Goal: Information Seeking & Learning: Learn about a topic

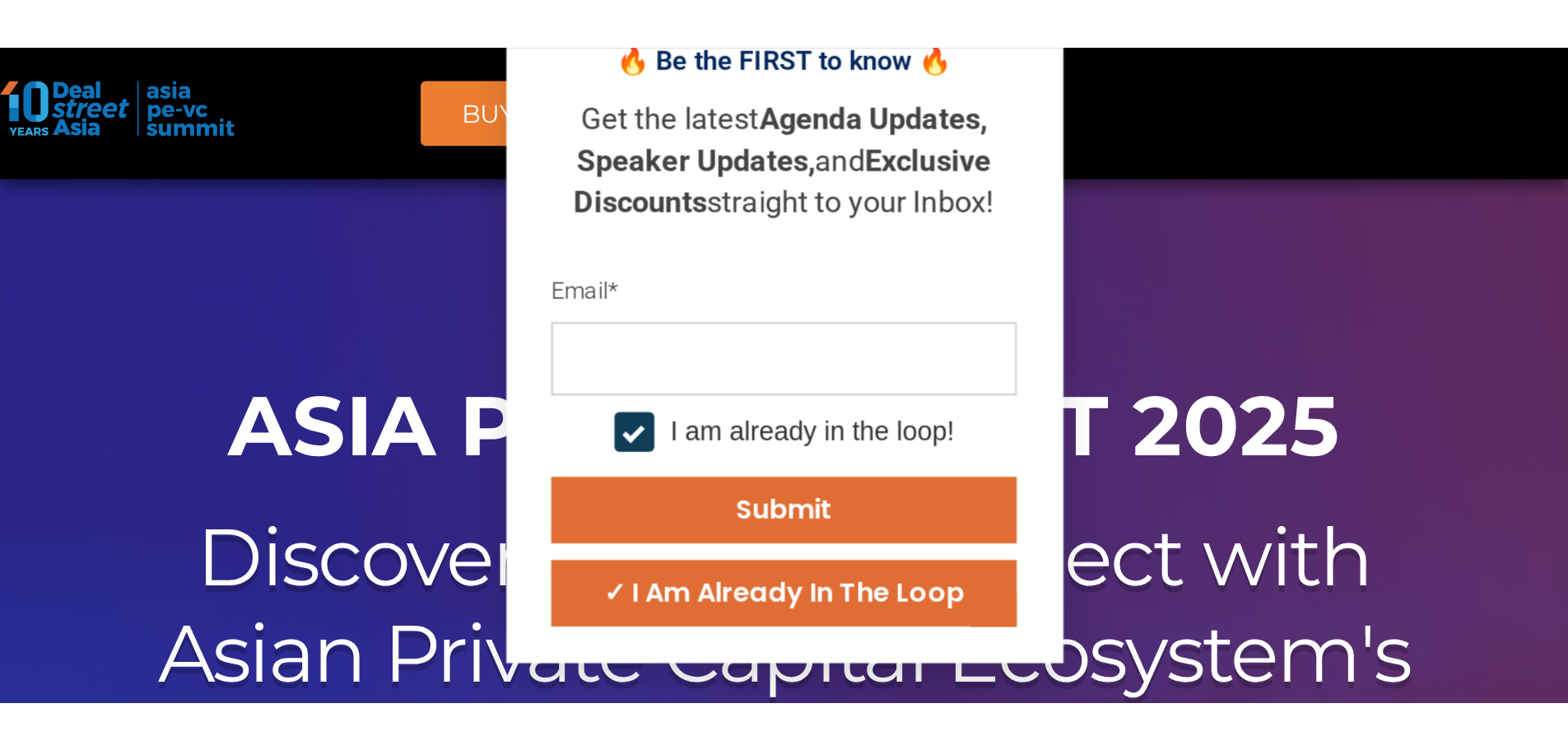
scroll to position [41, 0]
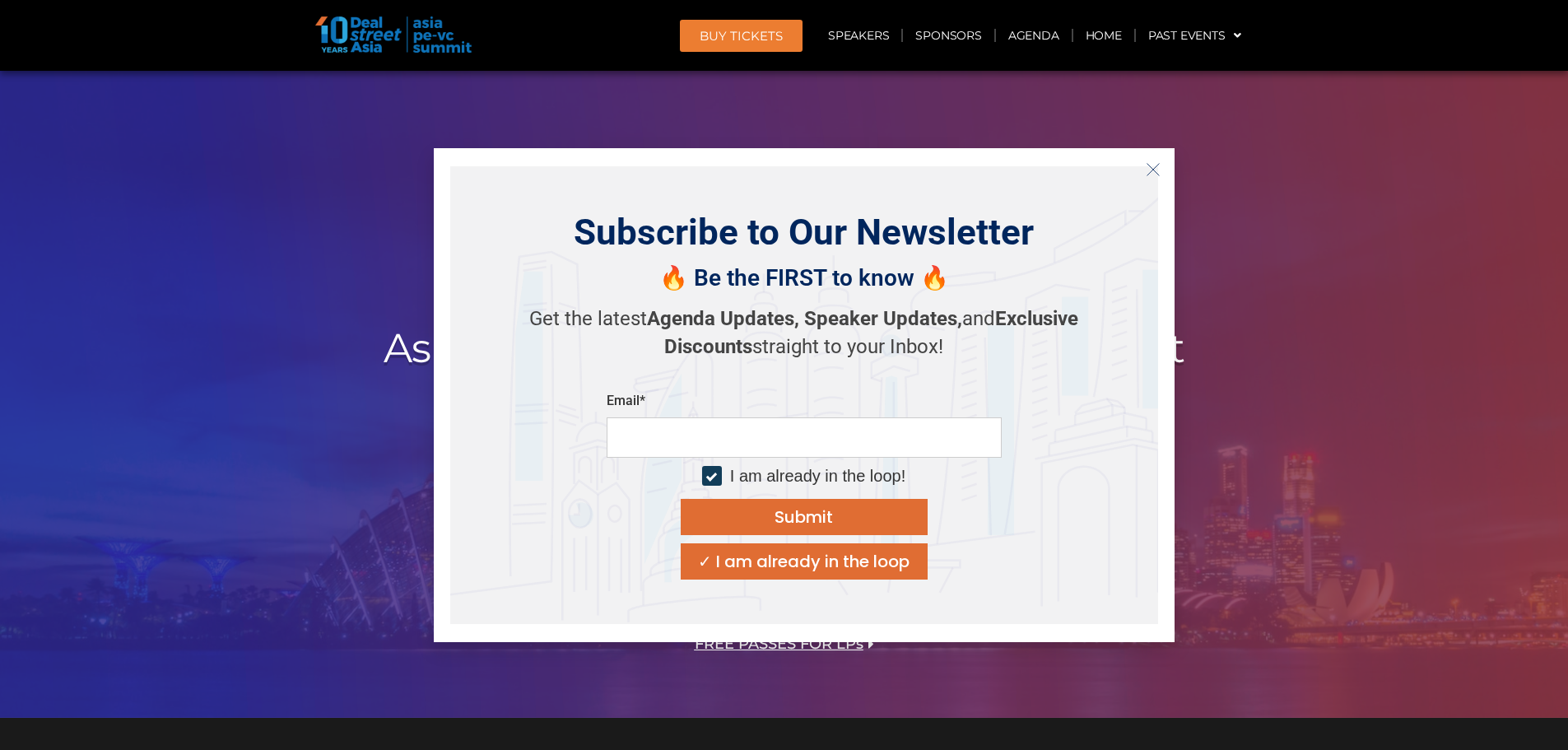
click at [1148, 174] on icon "Close" at bounding box center [1153, 169] width 15 height 15
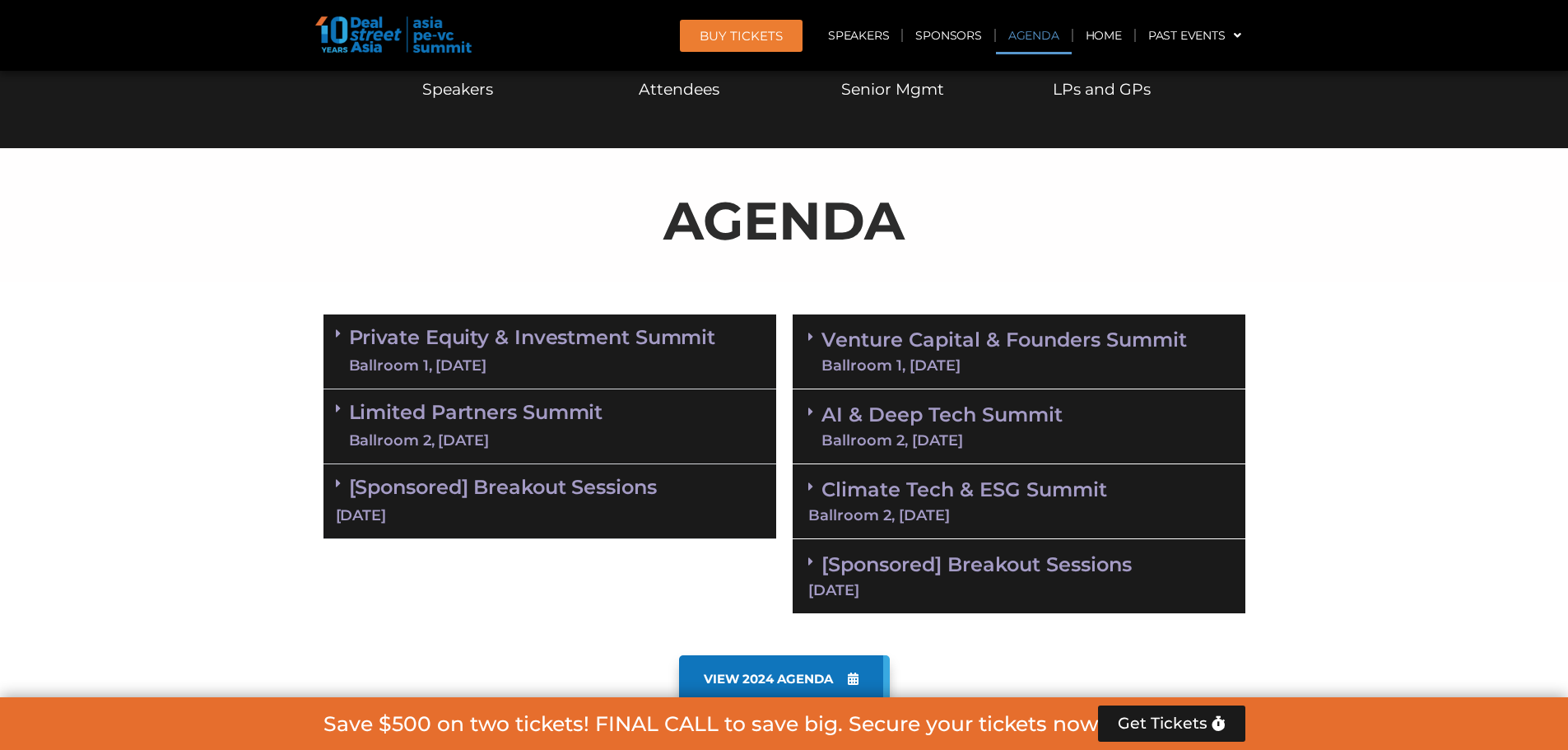
scroll to position [947, 0]
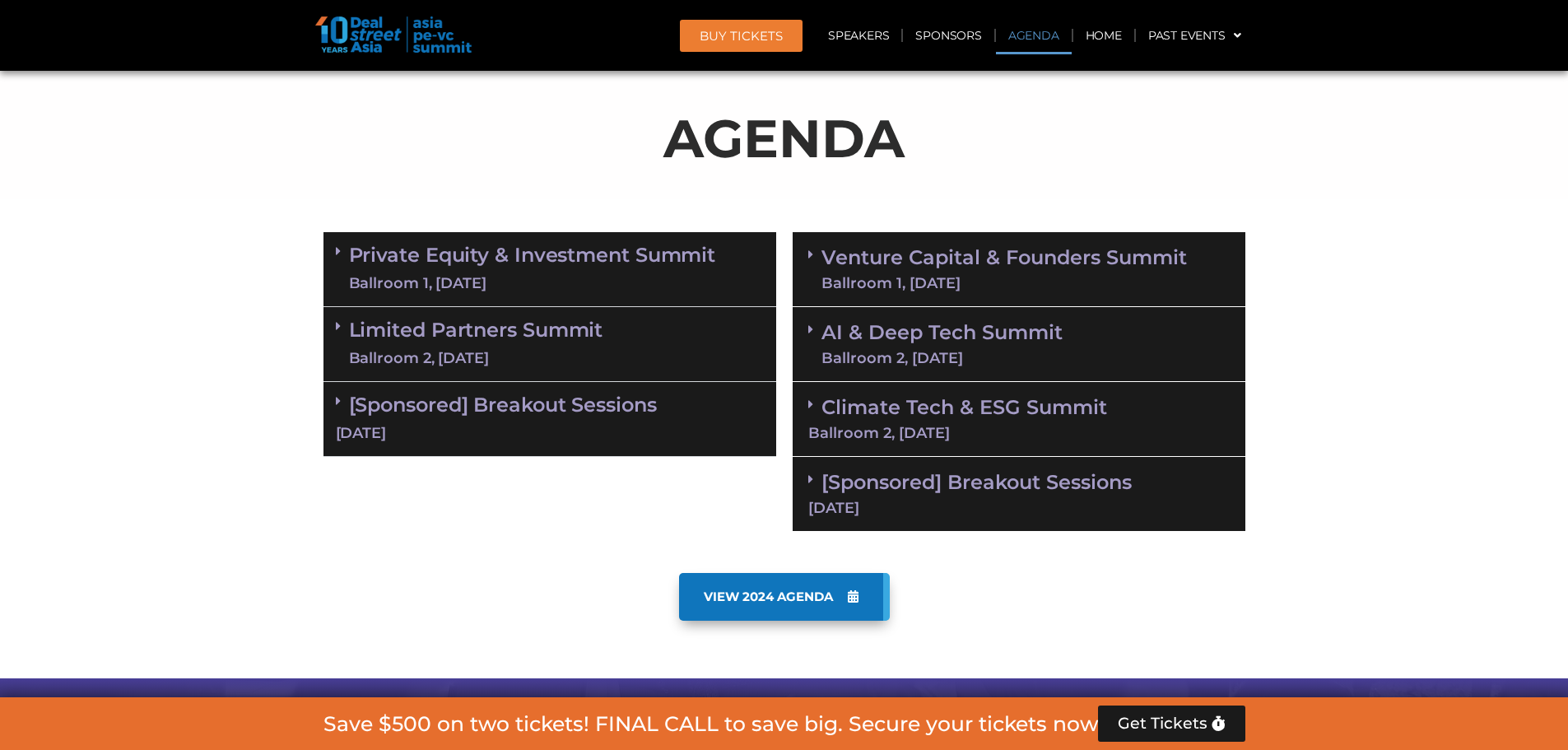
click at [328, 246] on div "Private Equity & Investment Summit Ballroom 1, [DATE]" at bounding box center [549, 269] width 453 height 75
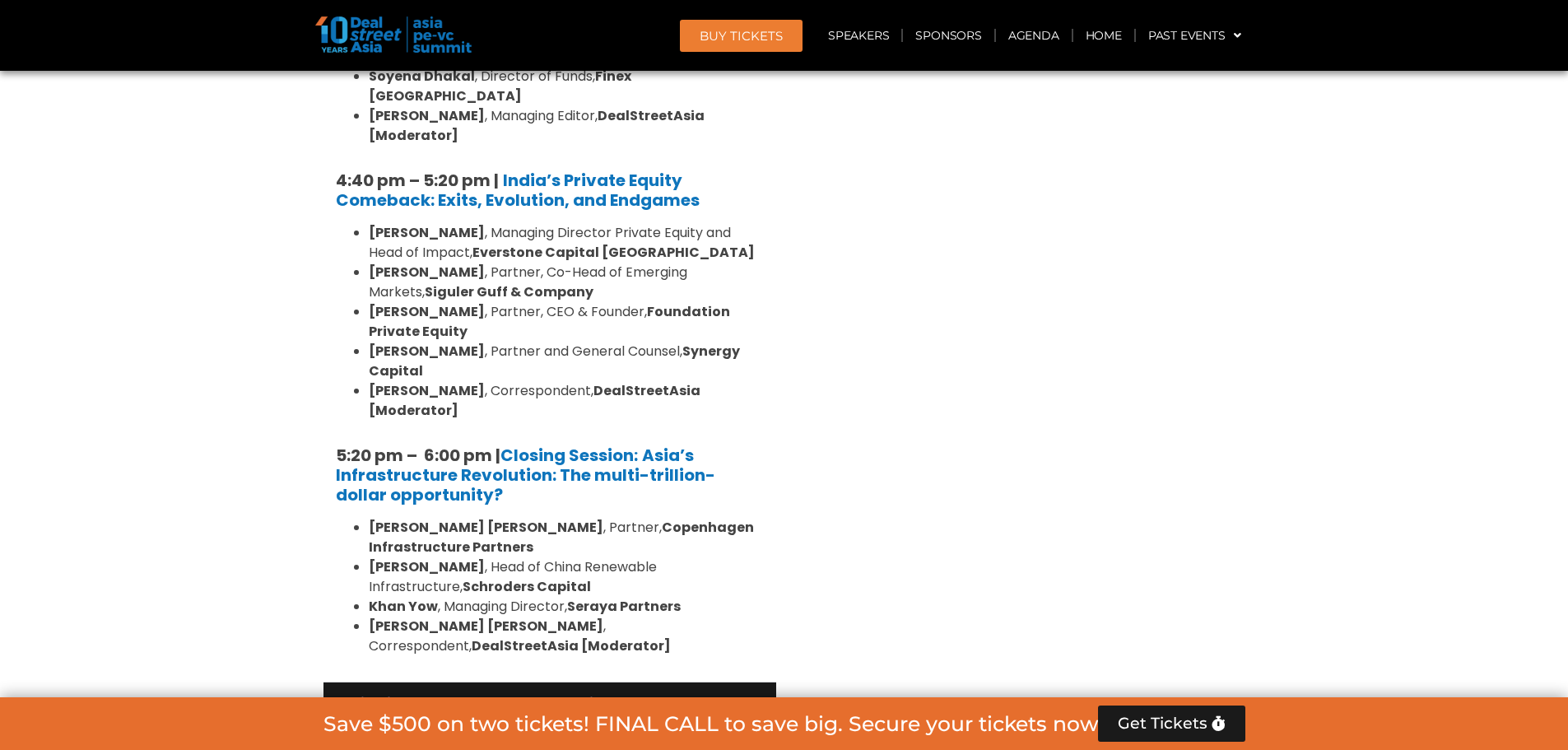
scroll to position [3417, 0]
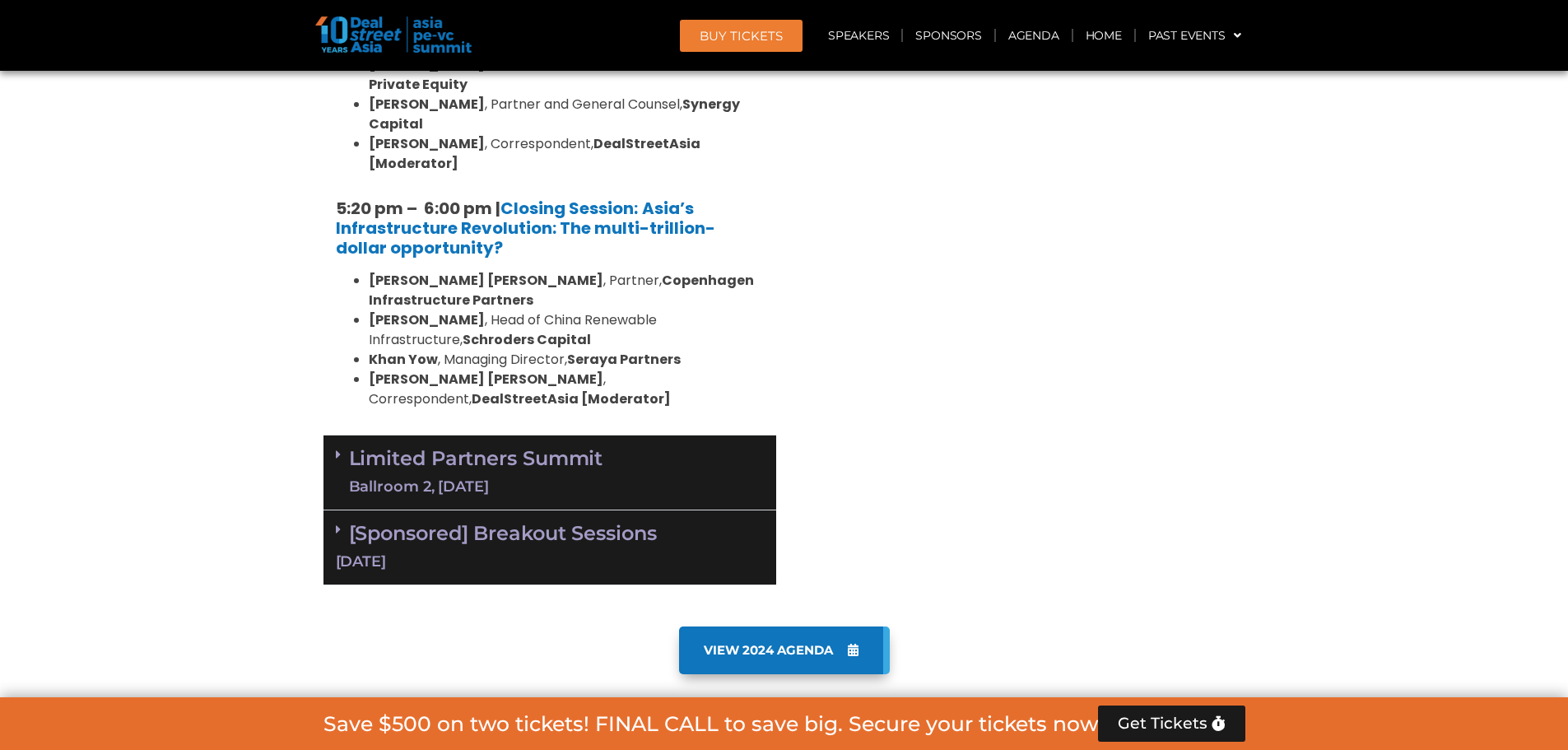
click at [336, 447] on icon at bounding box center [338, 453] width 5 height 13
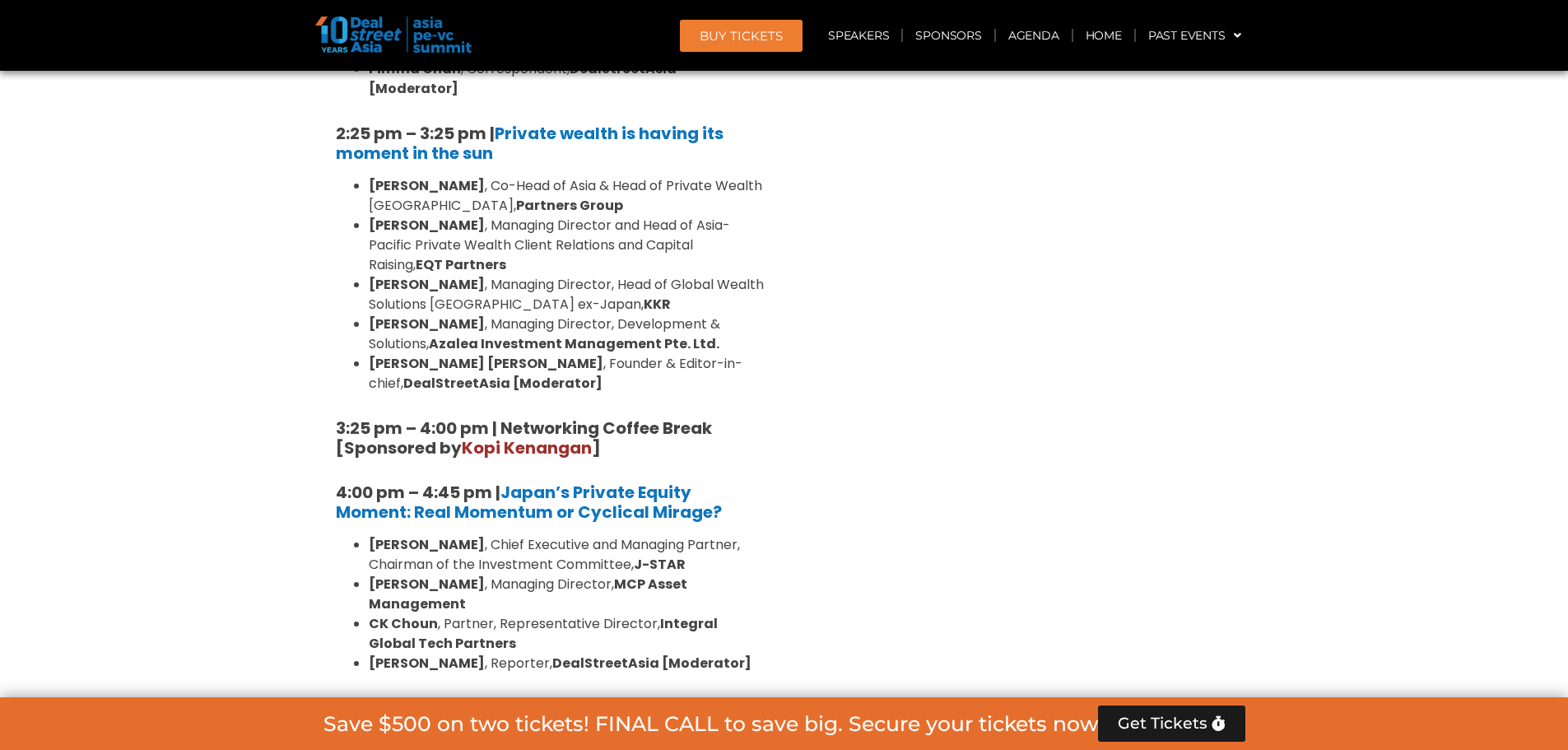
scroll to position [5064, 0]
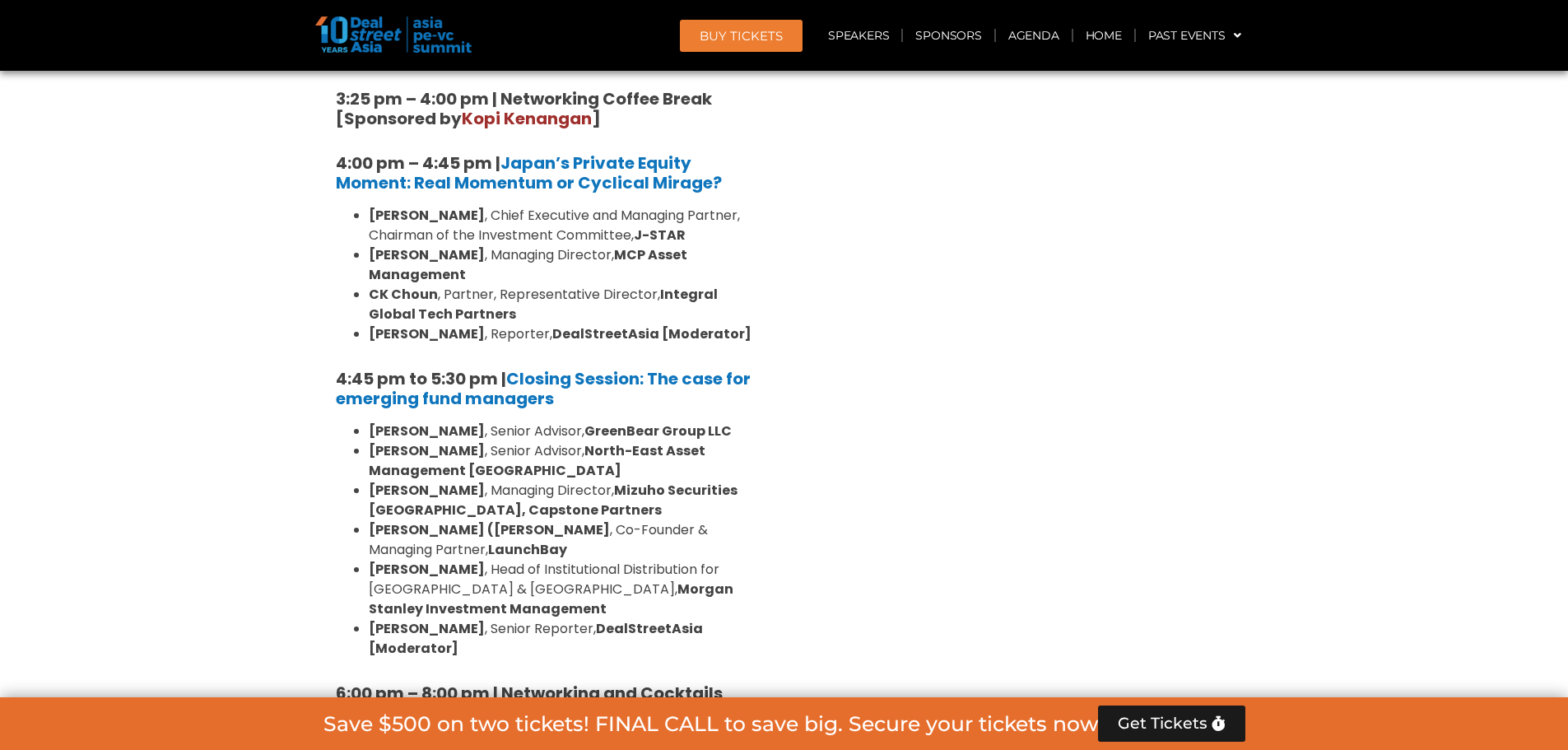
click at [339, 742] on icon at bounding box center [338, 748] width 5 height 13
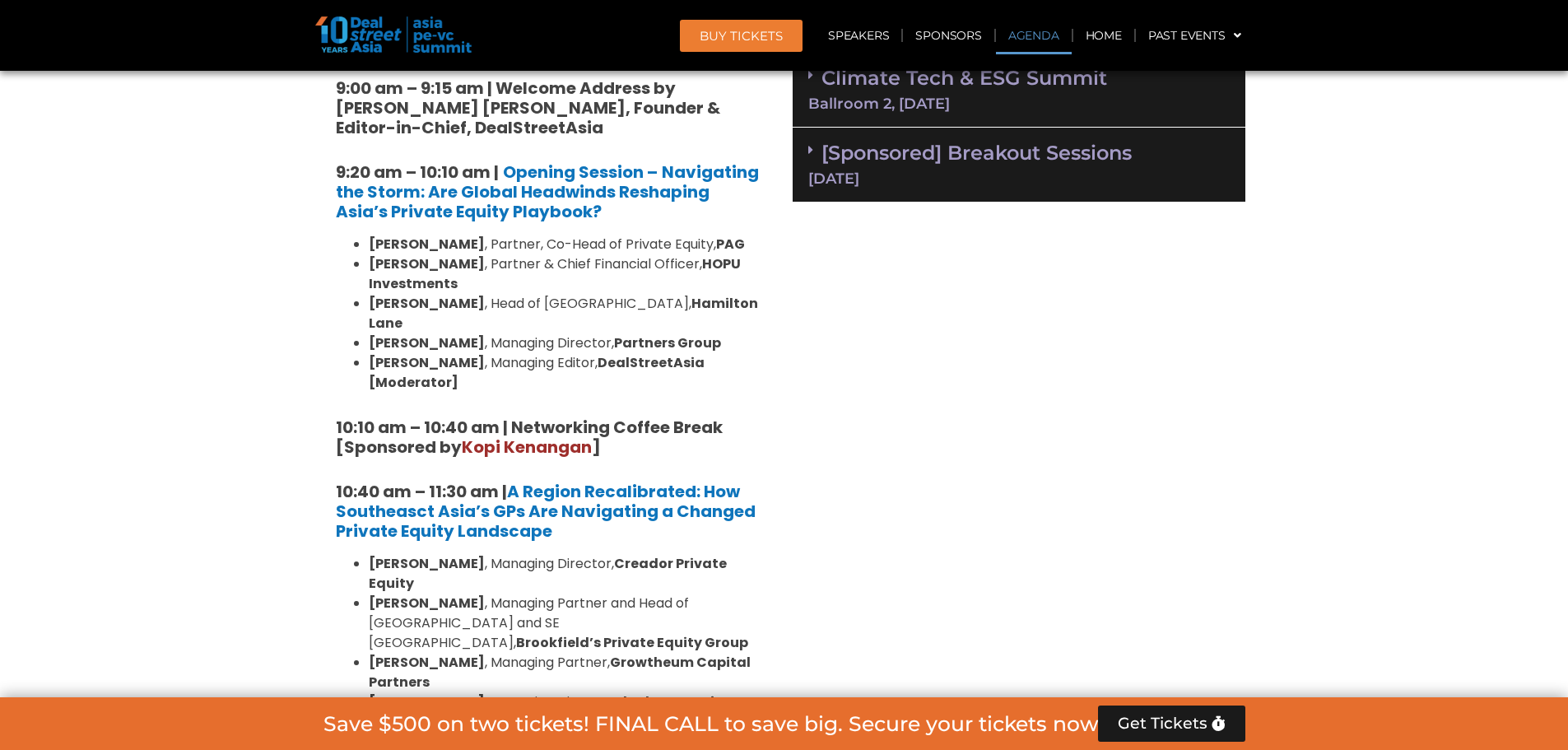
scroll to position [782, 0]
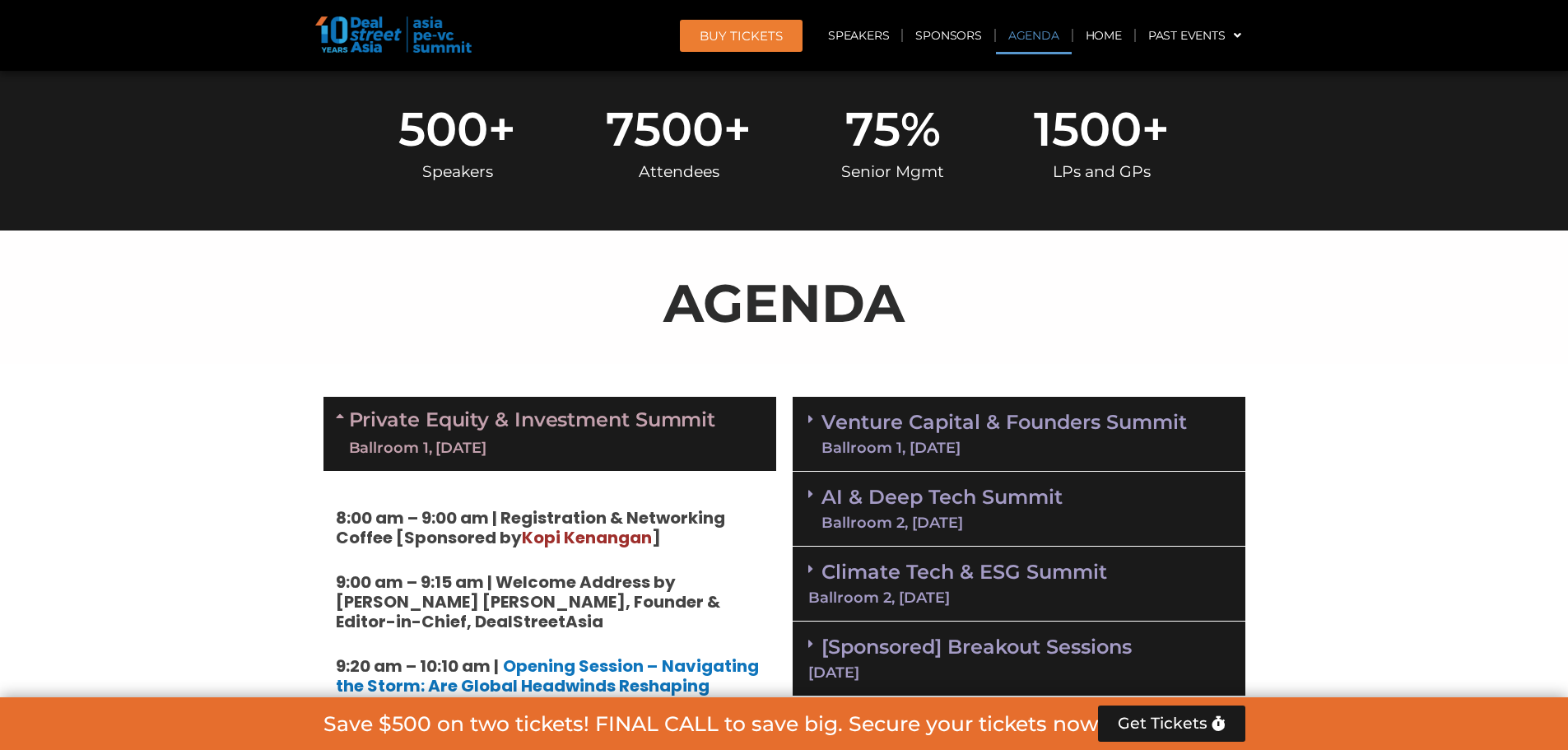
click at [804, 402] on div "Venture Capital & Founders​ Summit Ballroom 1, [DATE]" at bounding box center [1019, 434] width 453 height 75
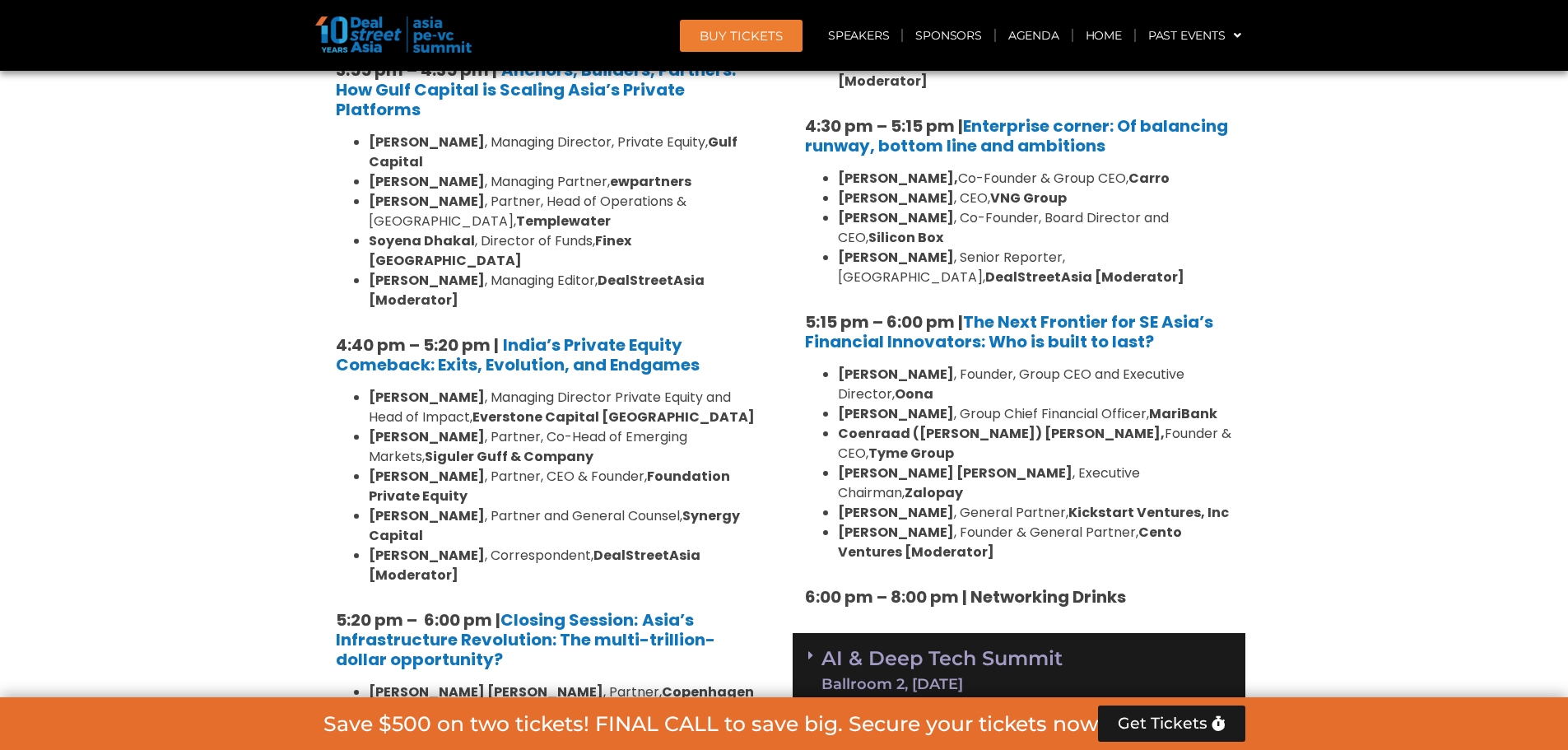
scroll to position [3088, 0]
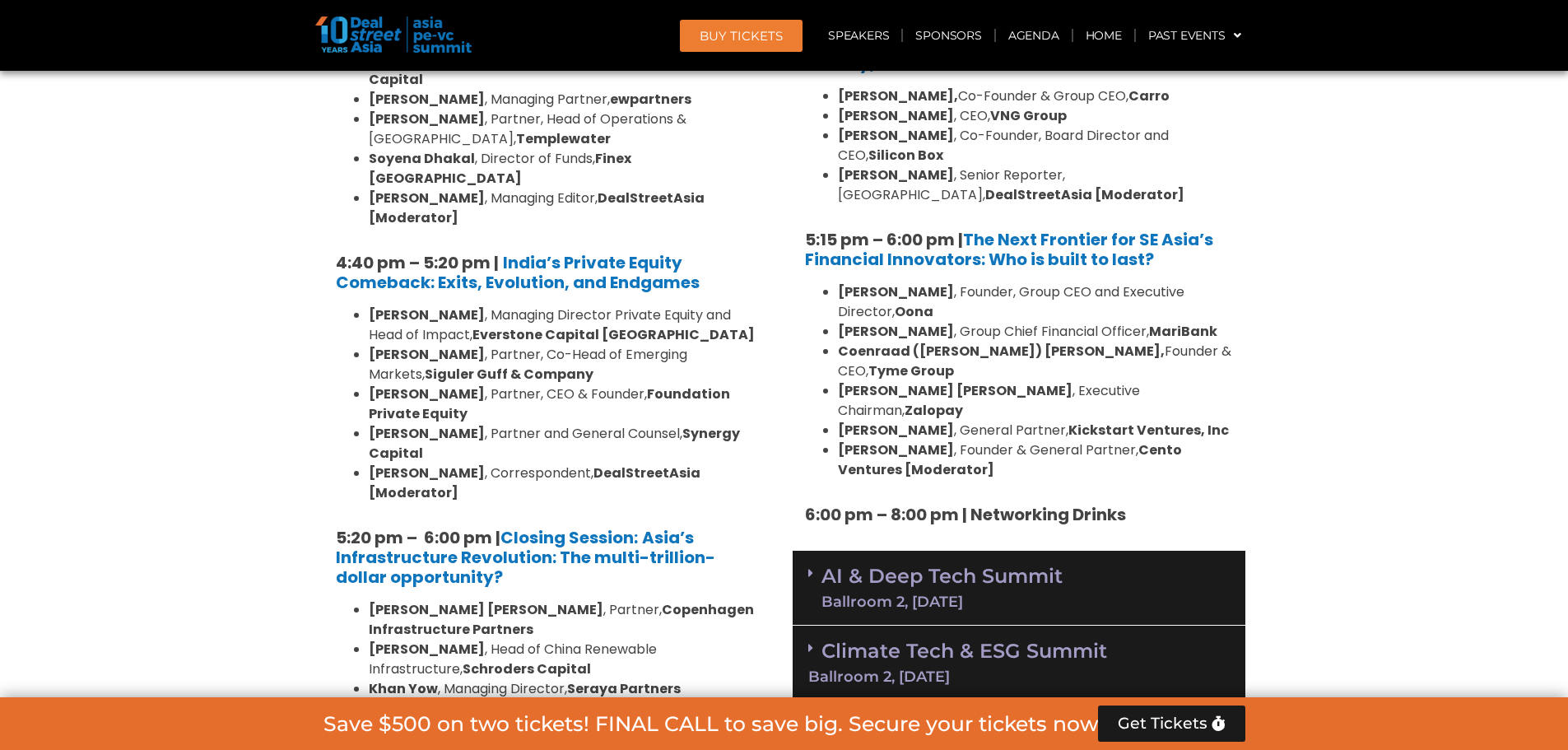
click at [1046, 567] on link "AI & Deep Tech Summit Ballroom 2, [DATE]" at bounding box center [942, 588] width 241 height 43
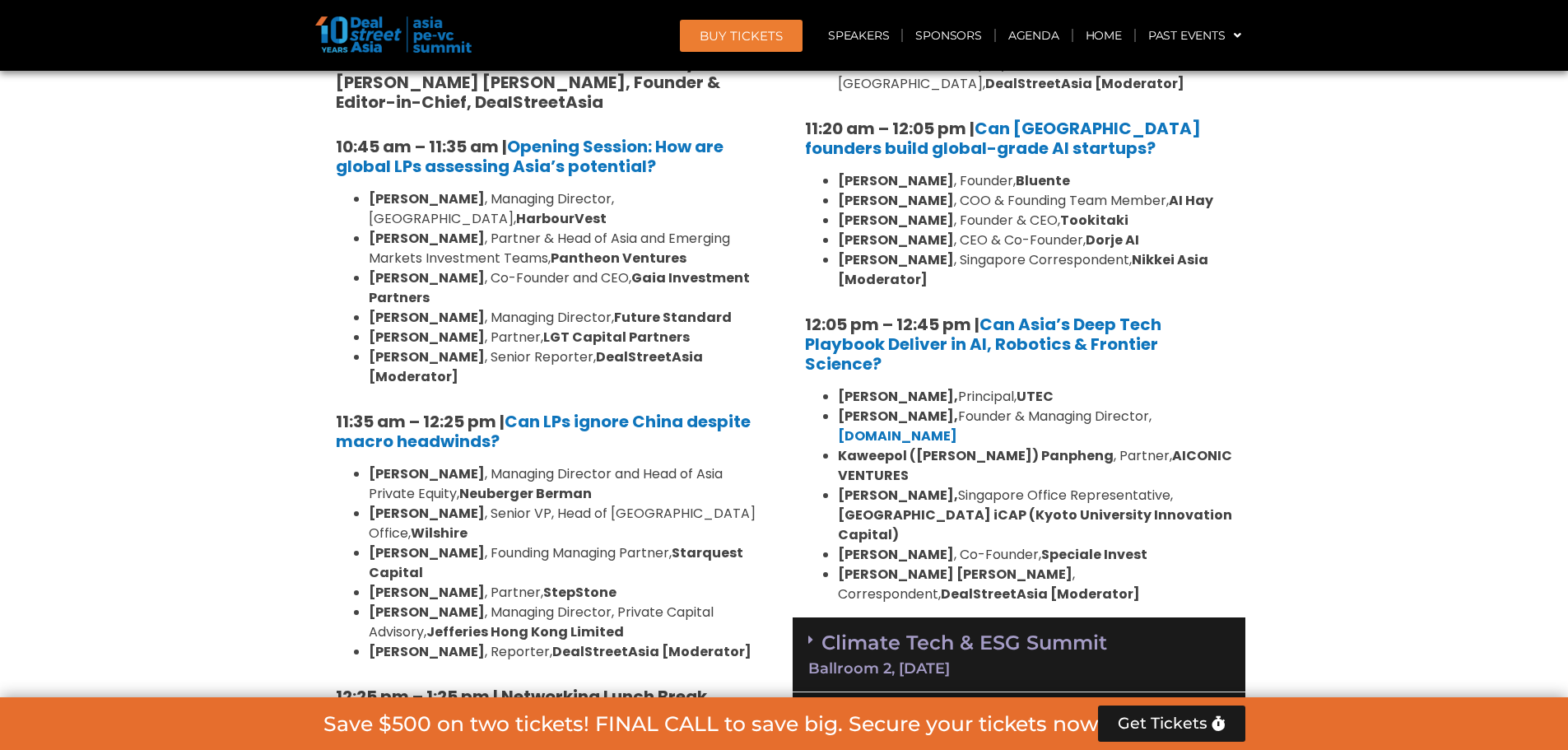
scroll to position [4076, 0]
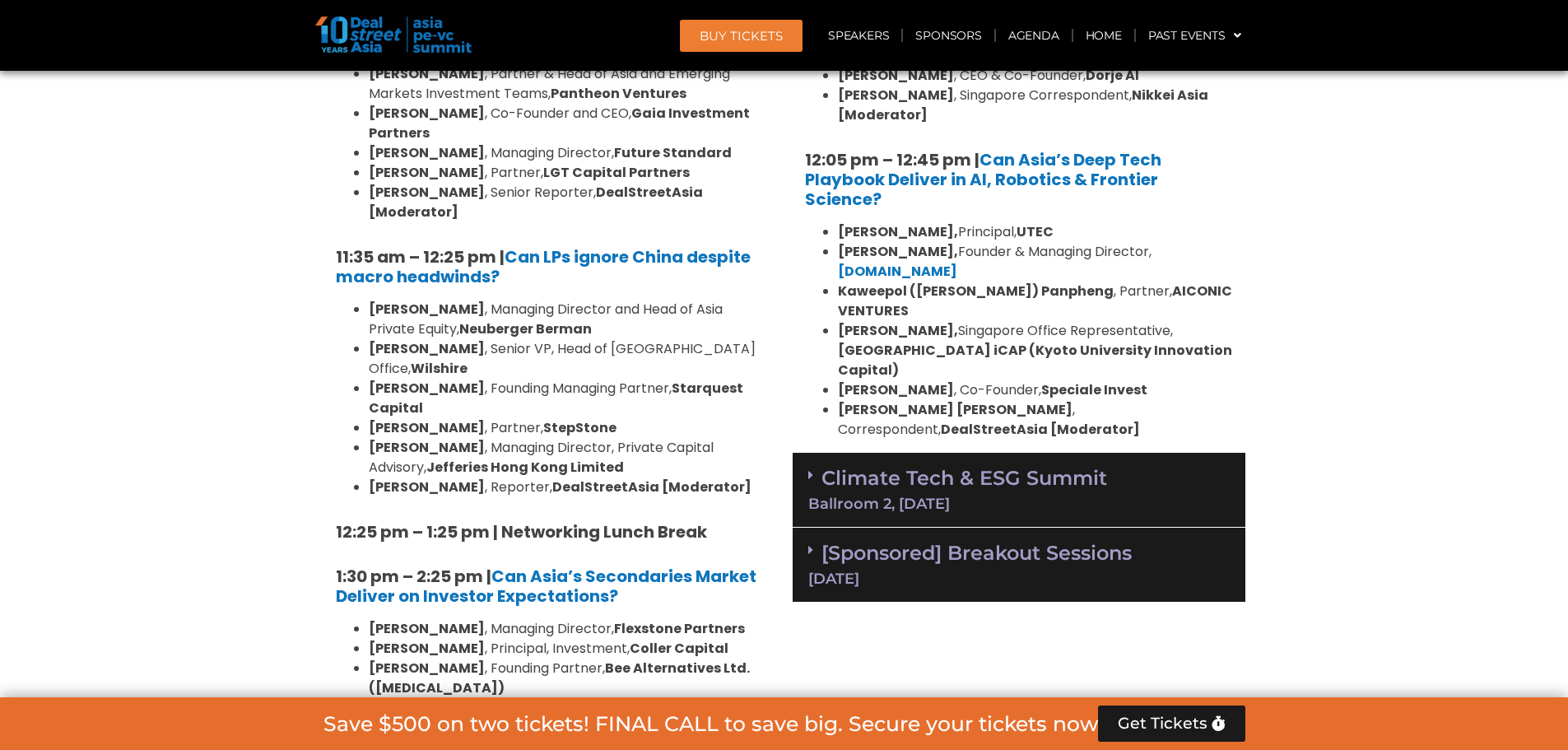
click at [1100, 496] on div "Ballroom 2, [DATE]" at bounding box center [1019, 503] width 422 height 15
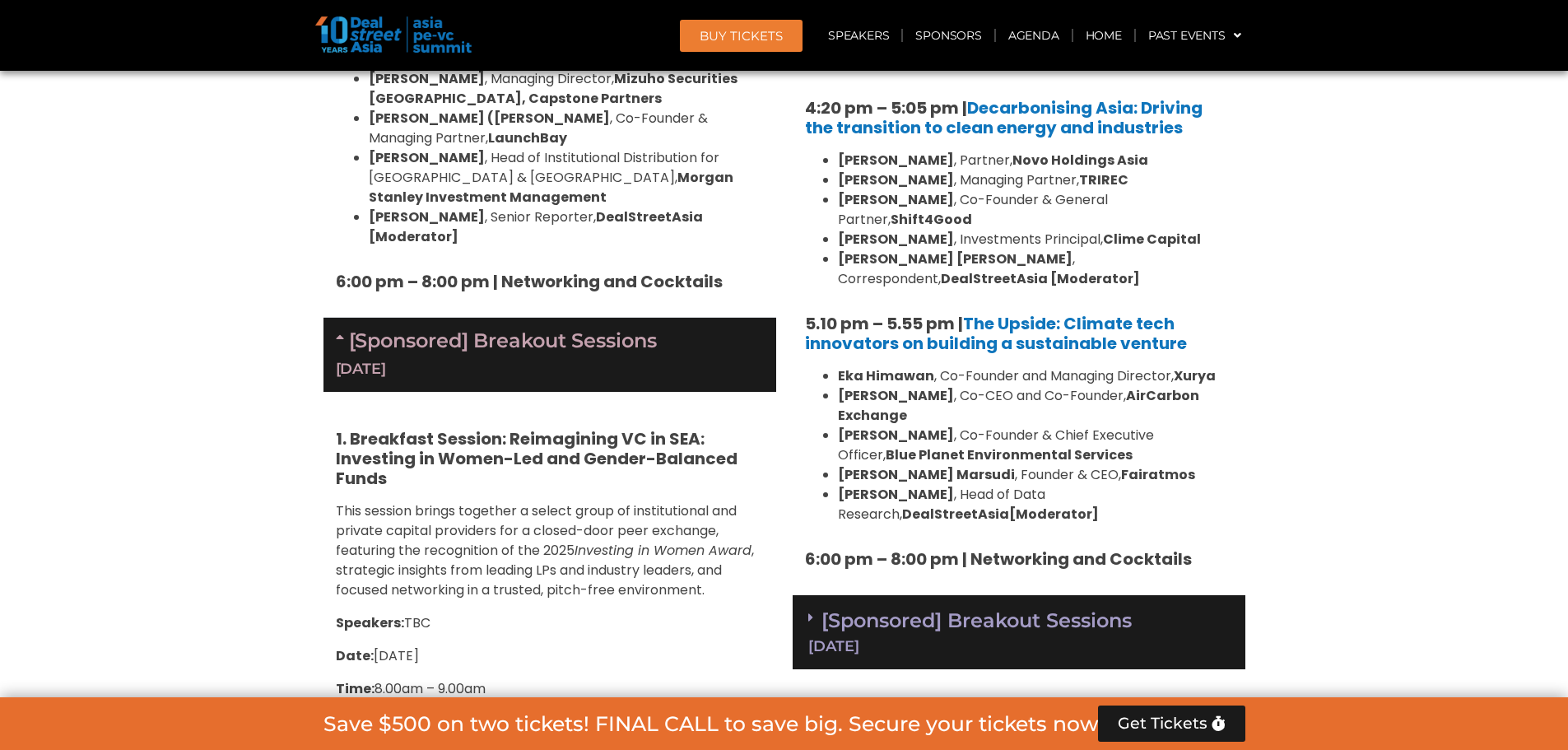
scroll to position [5641, 0]
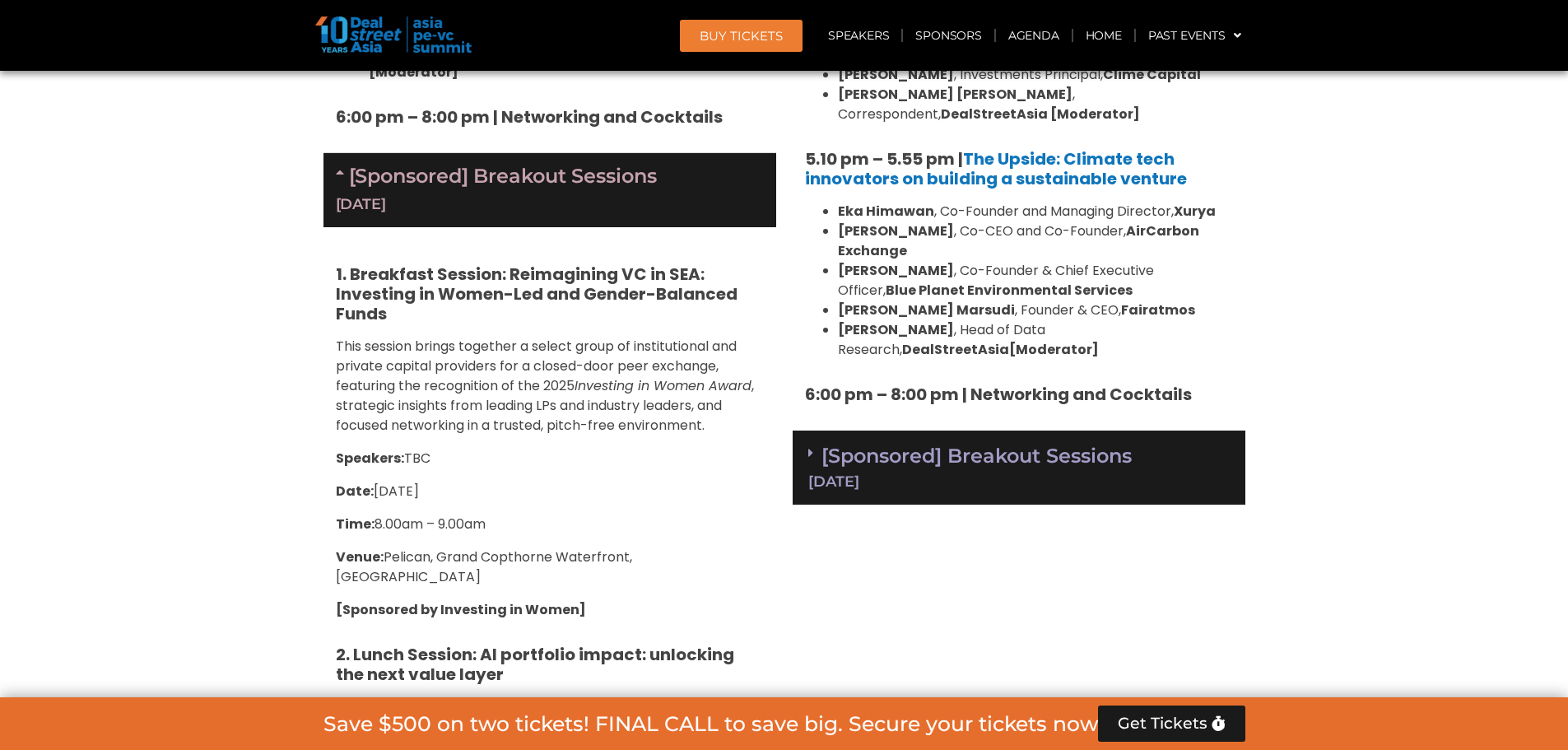
click at [1034, 444] on link "[Sponsored] Breakout Sessions [DATE]" at bounding box center [1019, 466] width 422 height 45
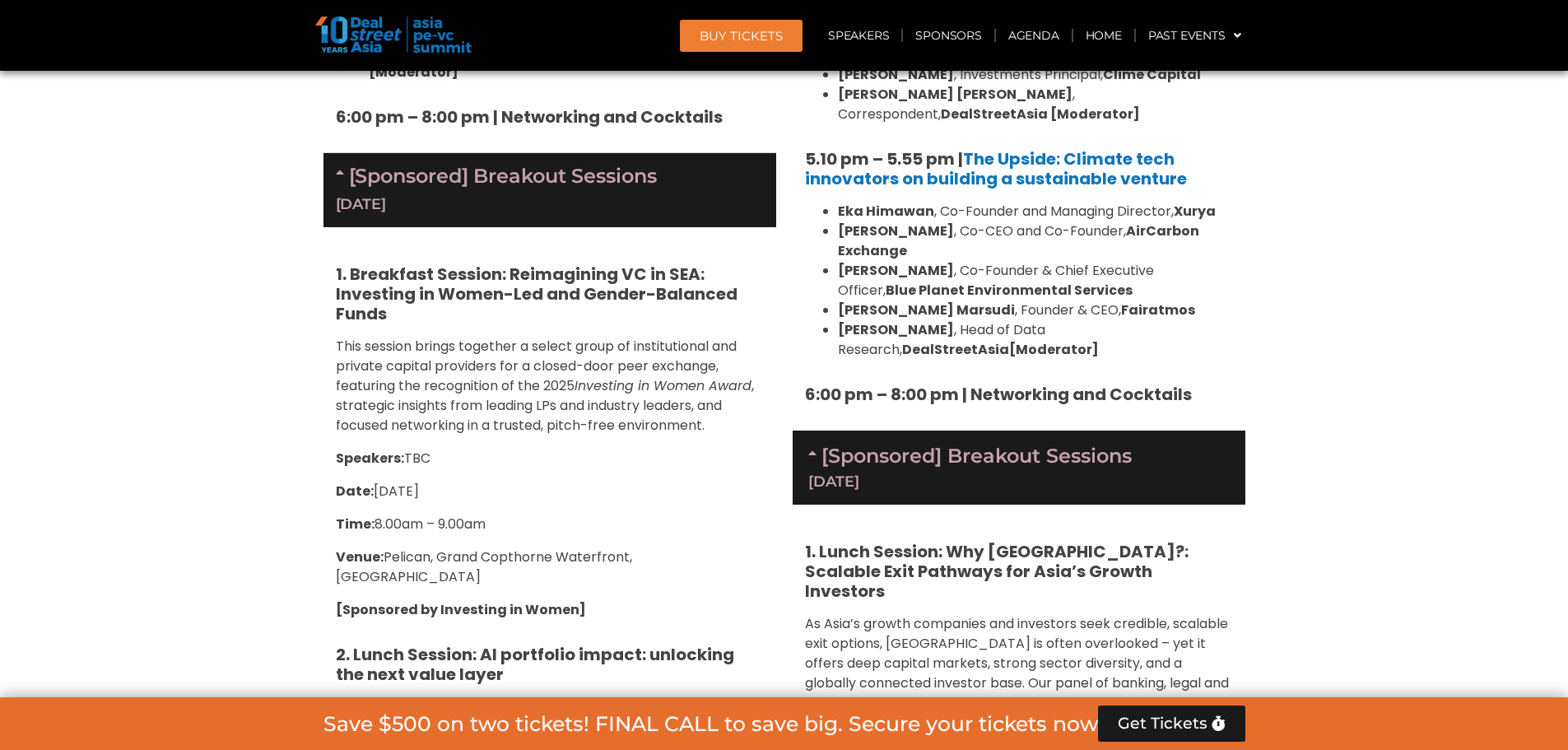
scroll to position [5723, 0]
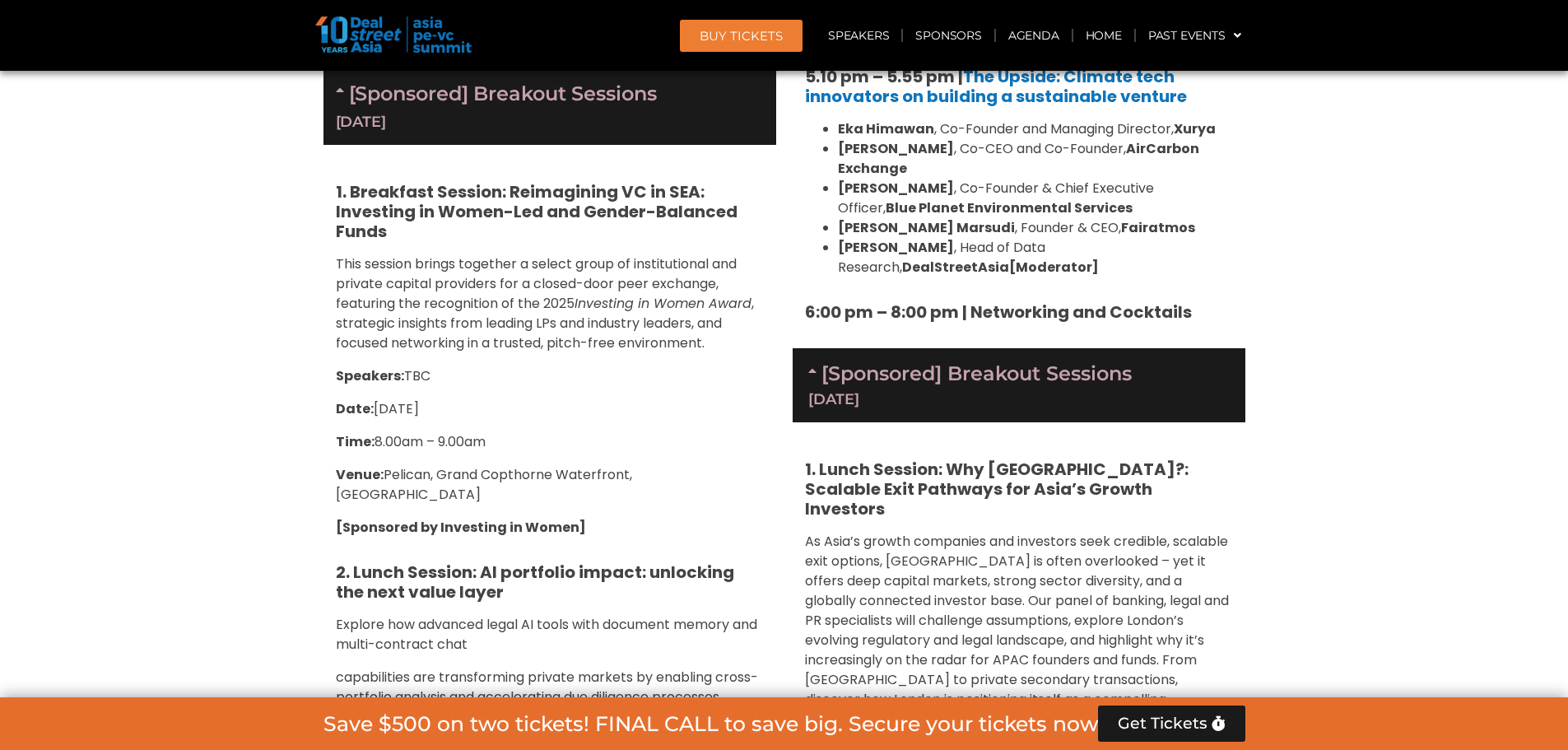
drag, startPoint x: 836, startPoint y: 453, endPoint x: 963, endPoint y: 451, distance: 127.0
click at [1031, 743] on li "[PERSON_NAME] , [GEOGRAPHIC_DATA], [GEOGRAPHIC_DATA] Stock Exchange" at bounding box center [1036, 763] width 395 height 39
drag, startPoint x: 1021, startPoint y: 479, endPoint x: 836, endPoint y: 447, distance: 187.7
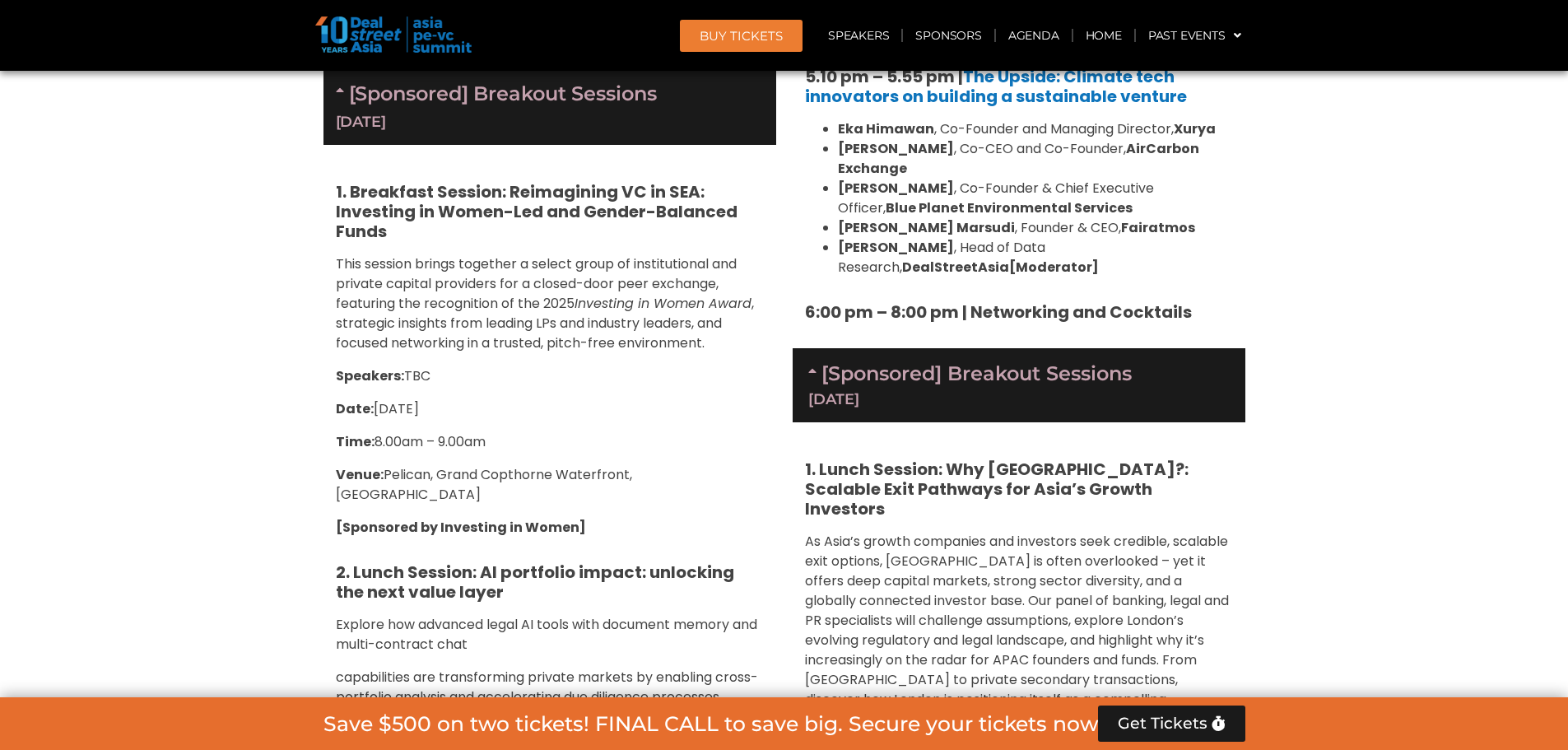
scroll to position [5393, 0]
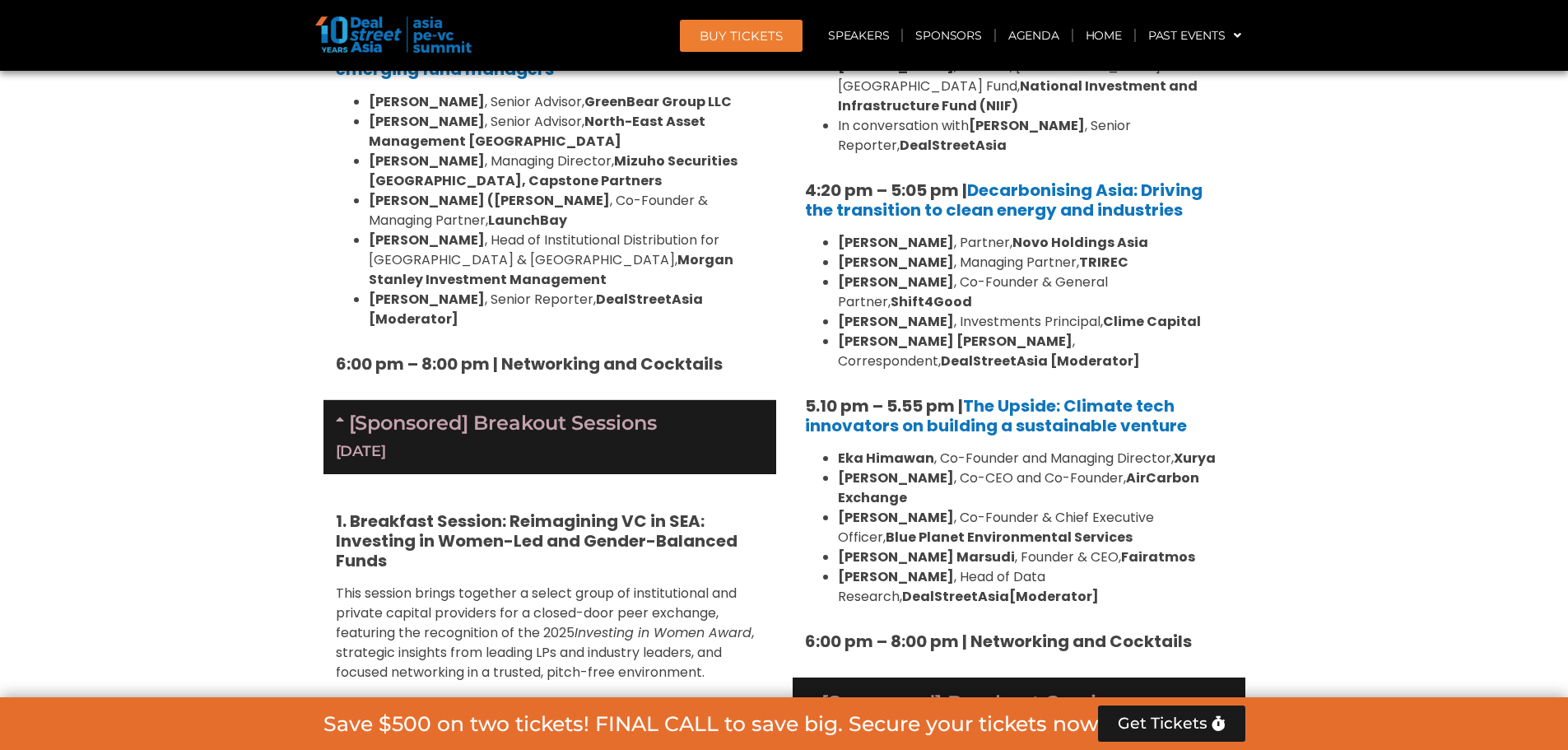
click at [810, 693] on icon at bounding box center [814, 699] width 13 height 13
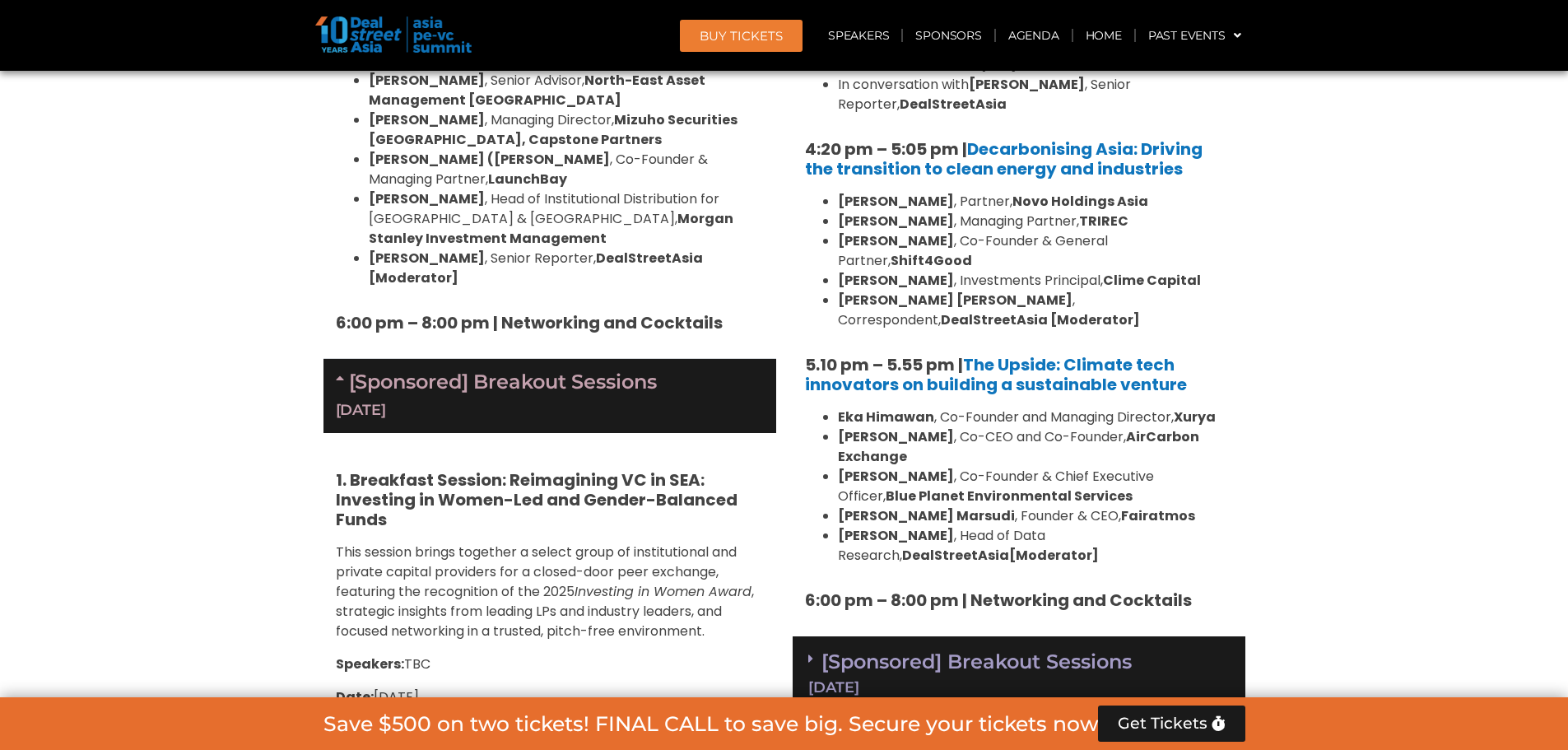
scroll to position [5516, 0]
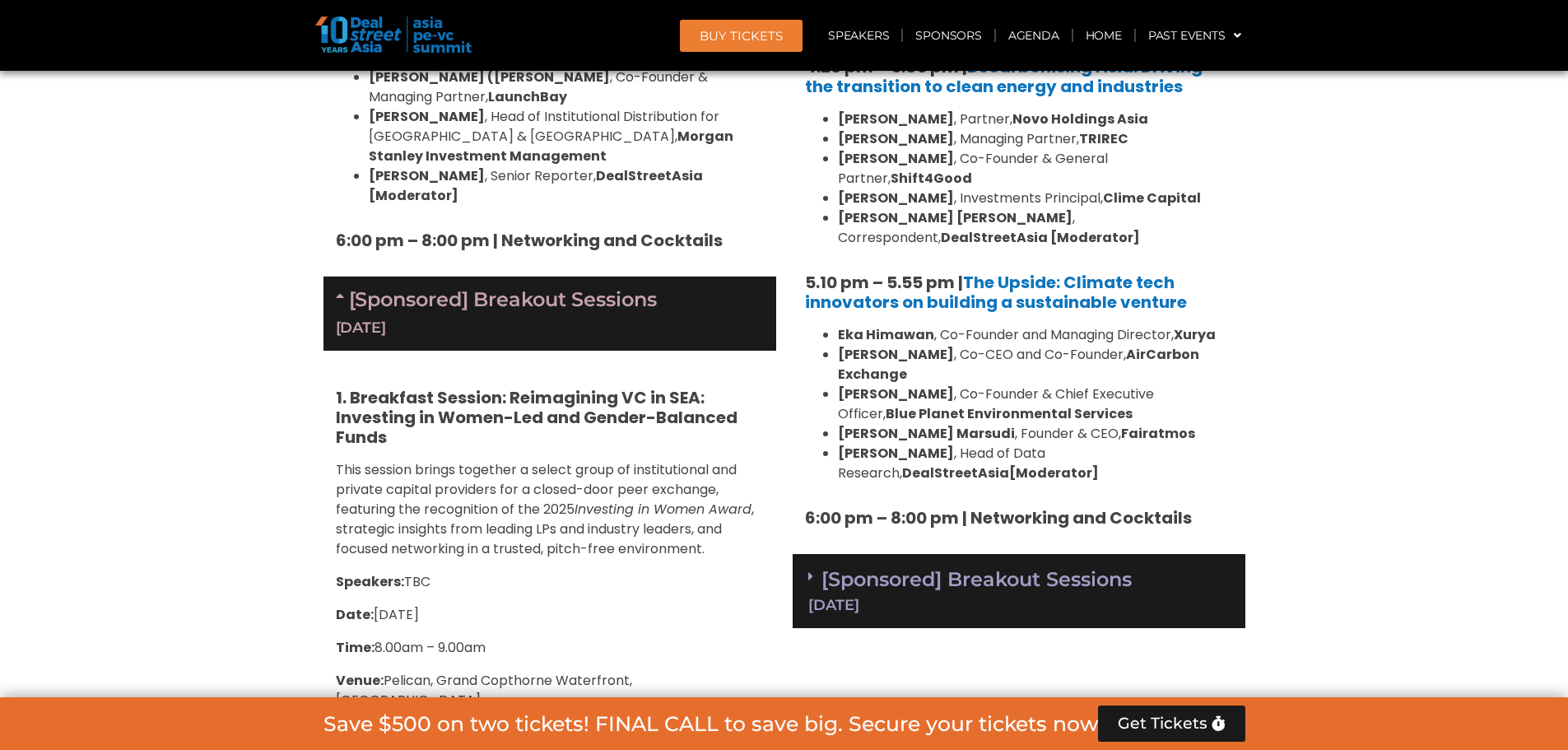
click at [808, 570] on icon at bounding box center [810, 576] width 5 height 13
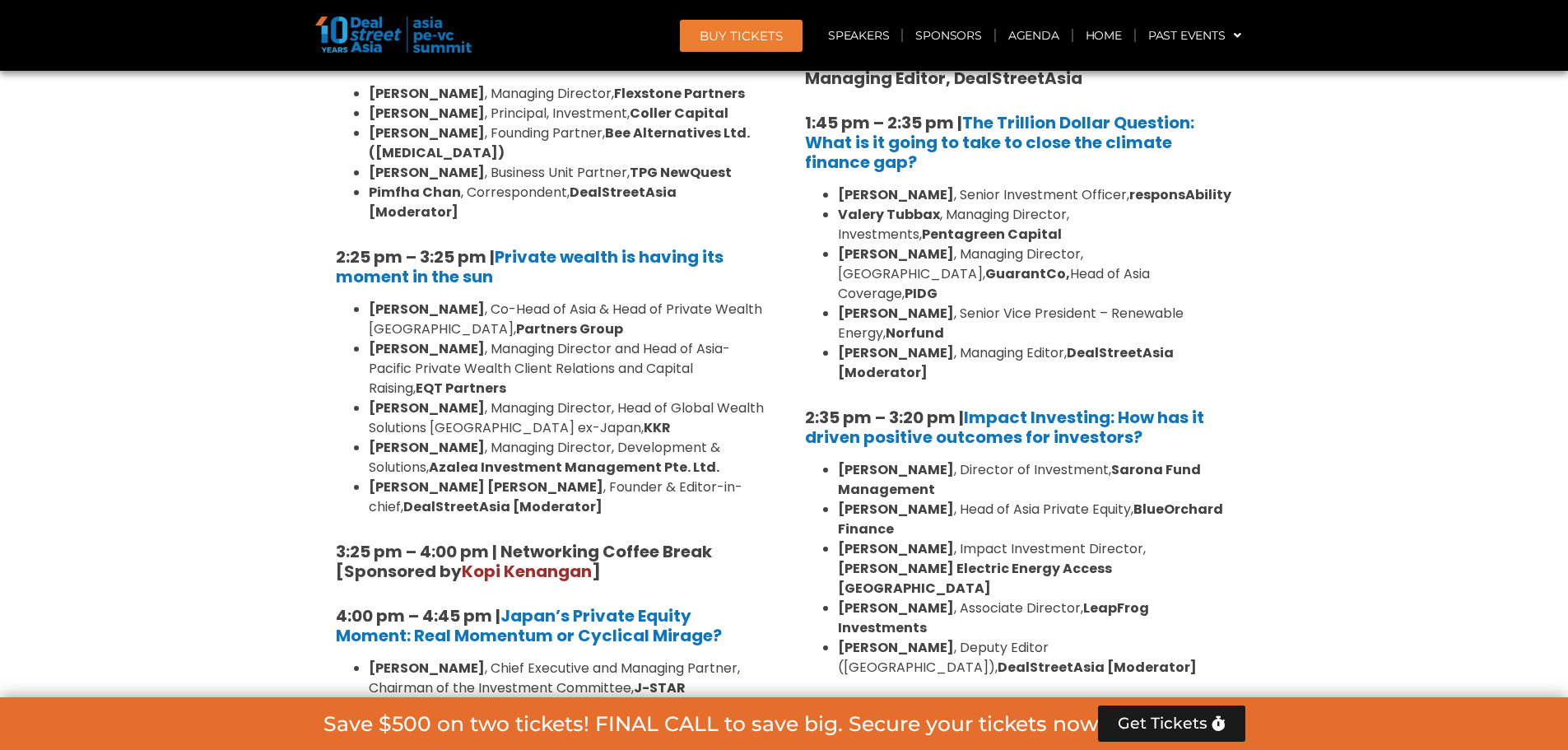
scroll to position [4858, 0]
